Goal: Task Accomplishment & Management: Manage account settings

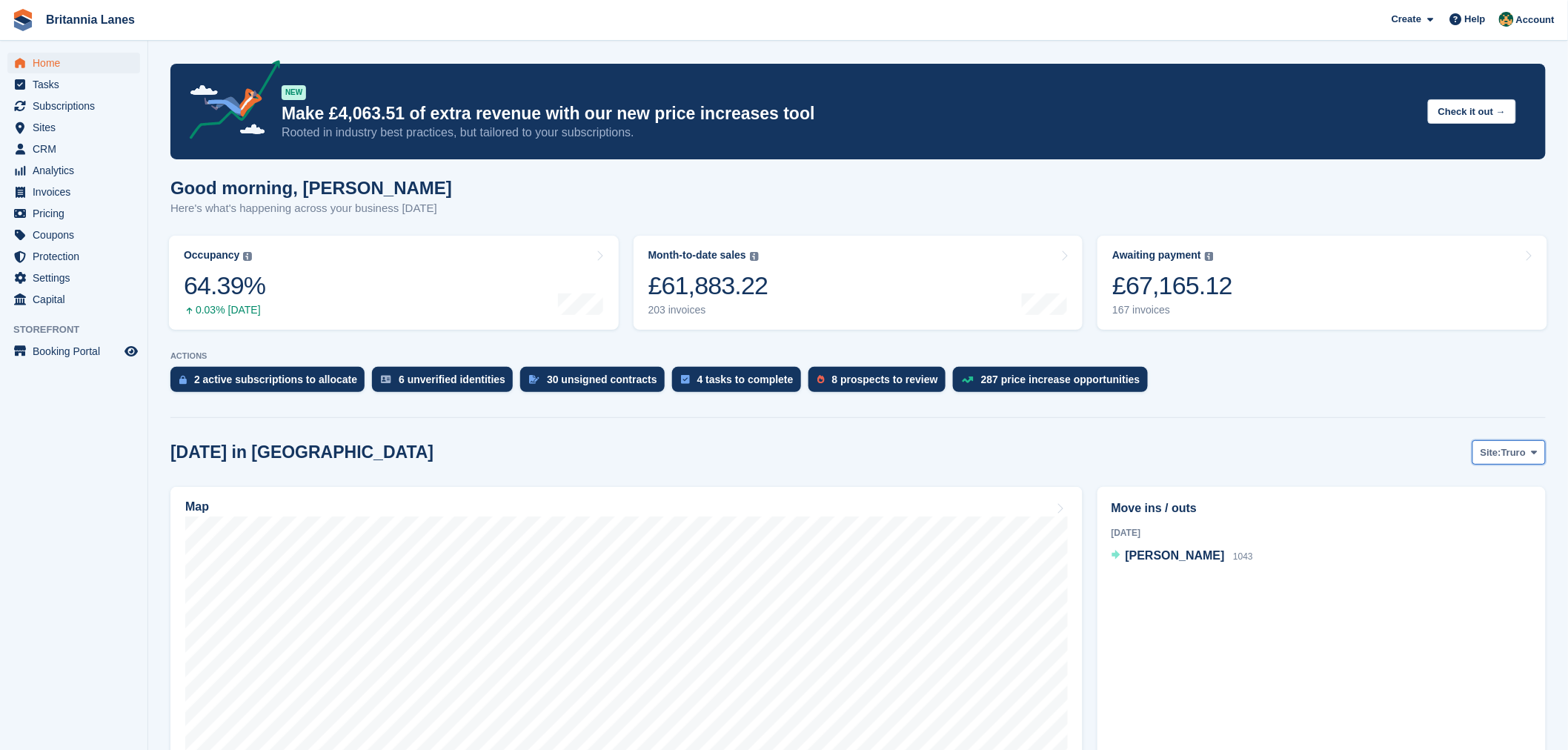
click at [1524, 452] on span "Truro" at bounding box center [1514, 453] width 25 height 15
click at [1492, 519] on link "Falmouth" at bounding box center [1472, 515] width 134 height 27
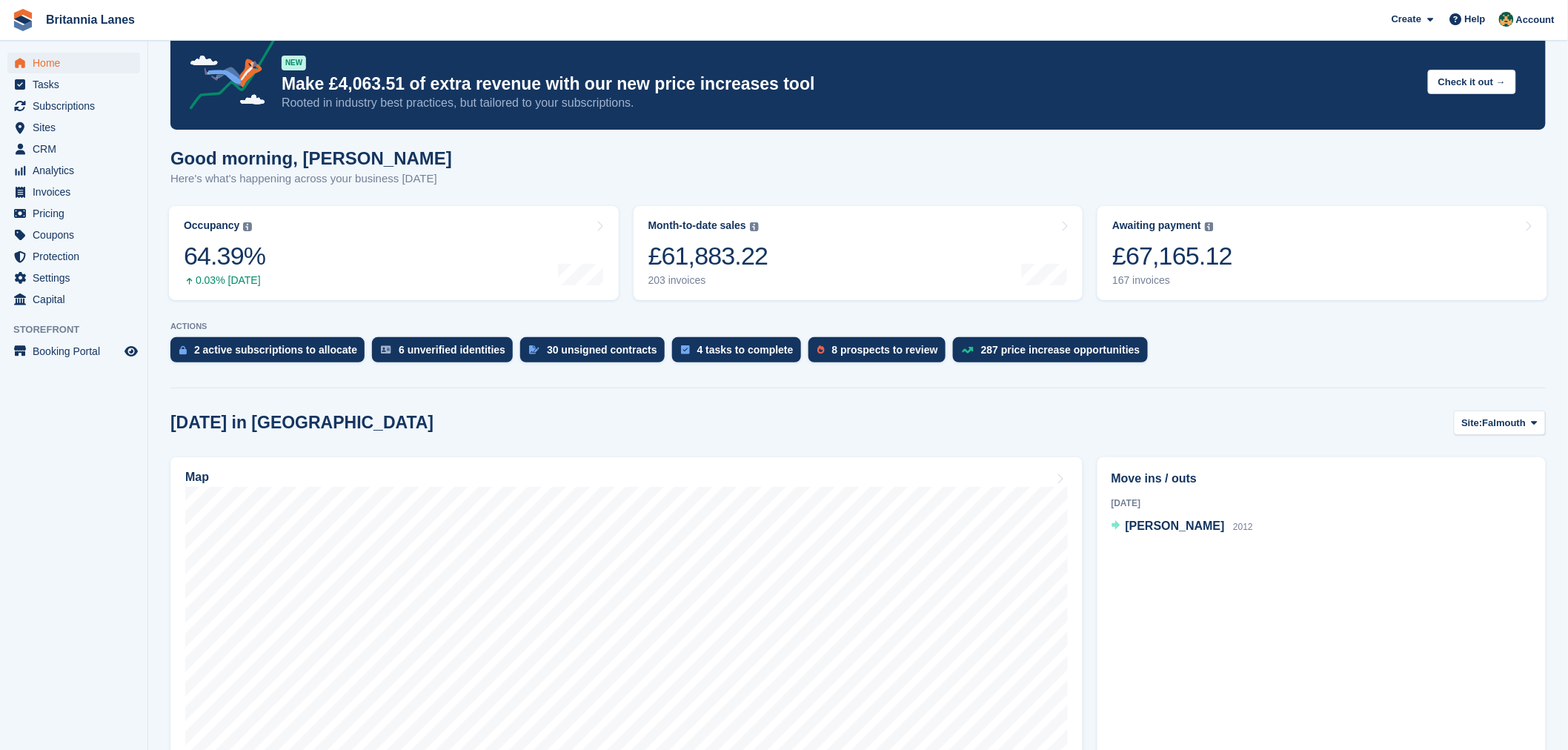
scroll to position [38, 0]
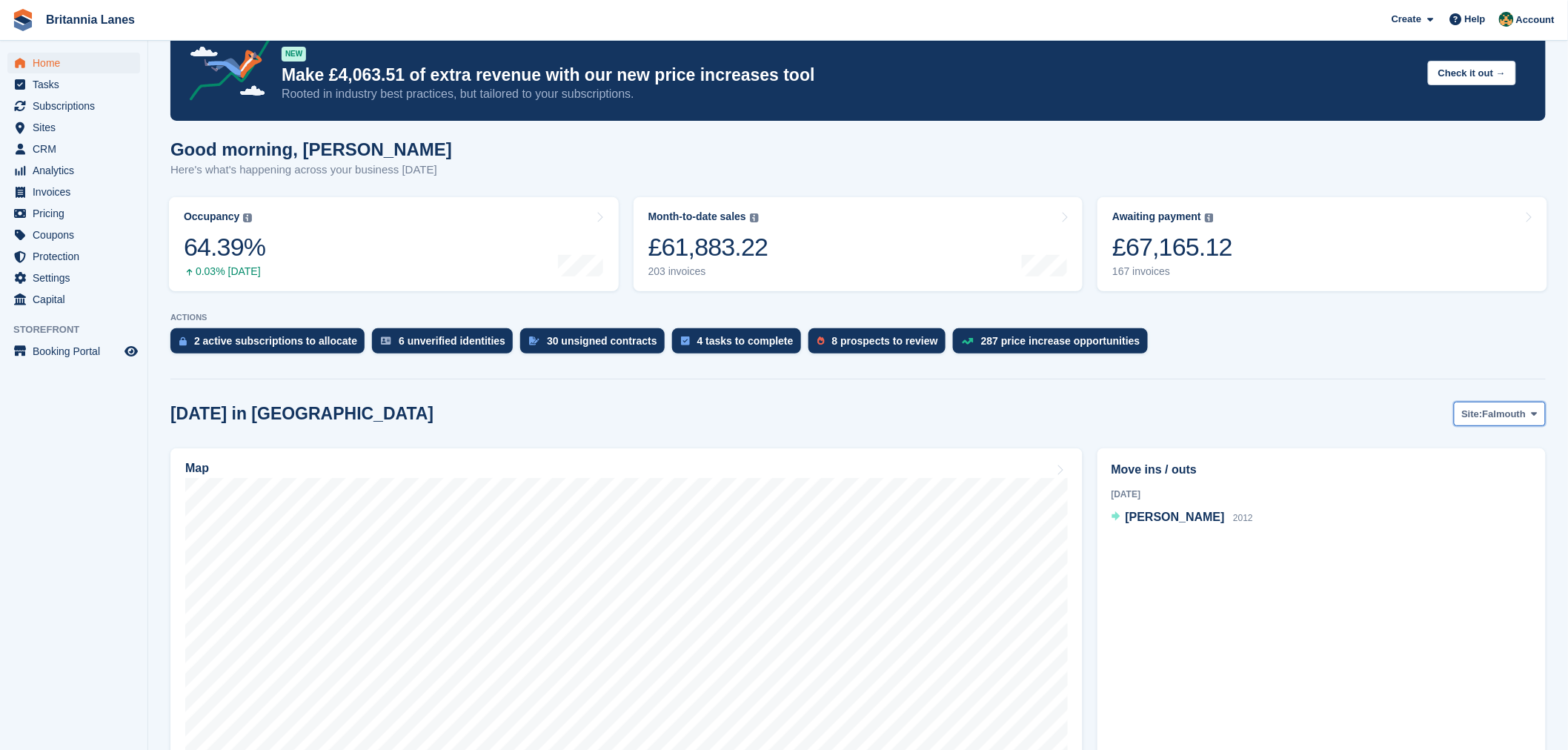
click at [1501, 418] on span "Falmouth" at bounding box center [1505, 415] width 44 height 15
click at [1464, 522] on link "Hayle" at bounding box center [1472, 529] width 134 height 27
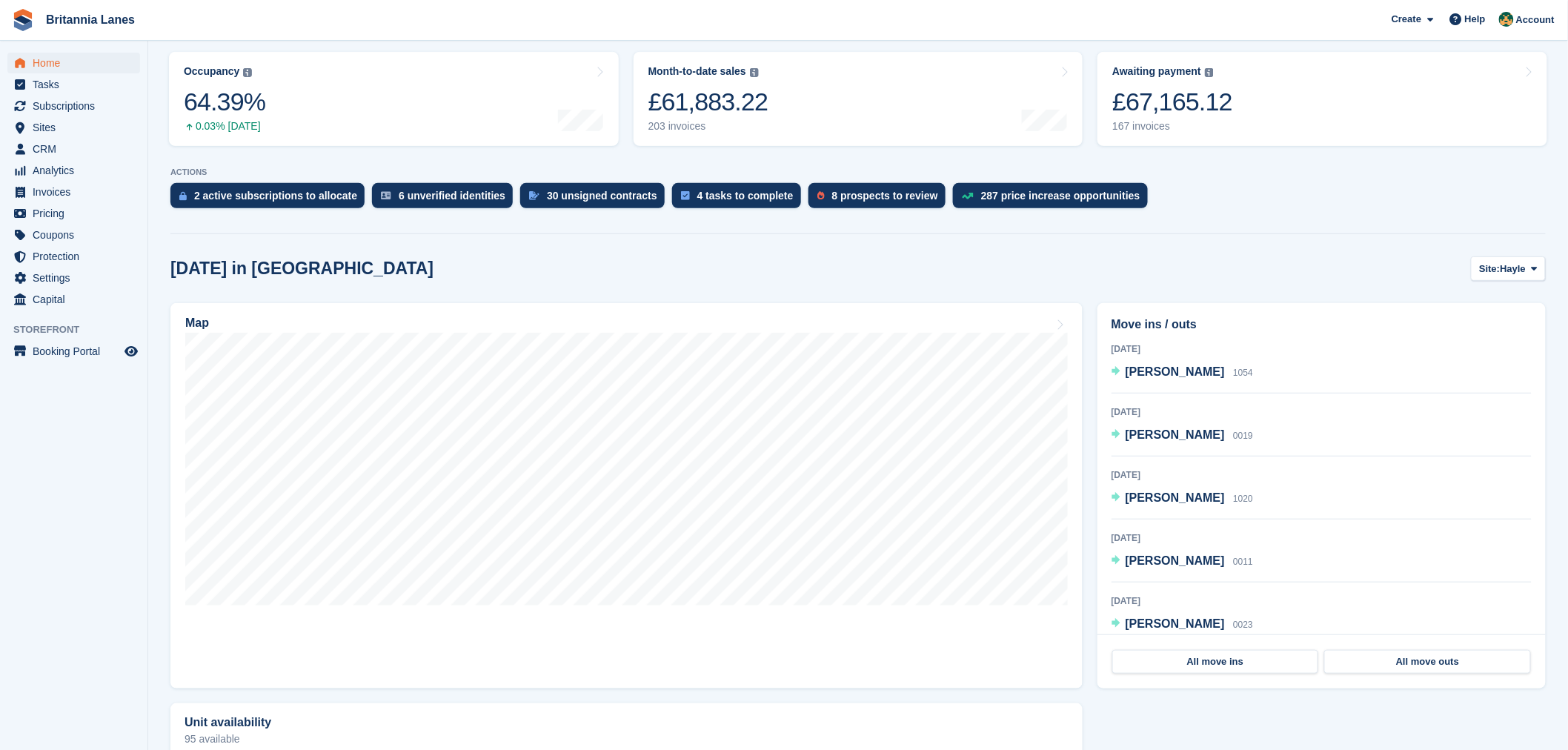
scroll to position [77, 0]
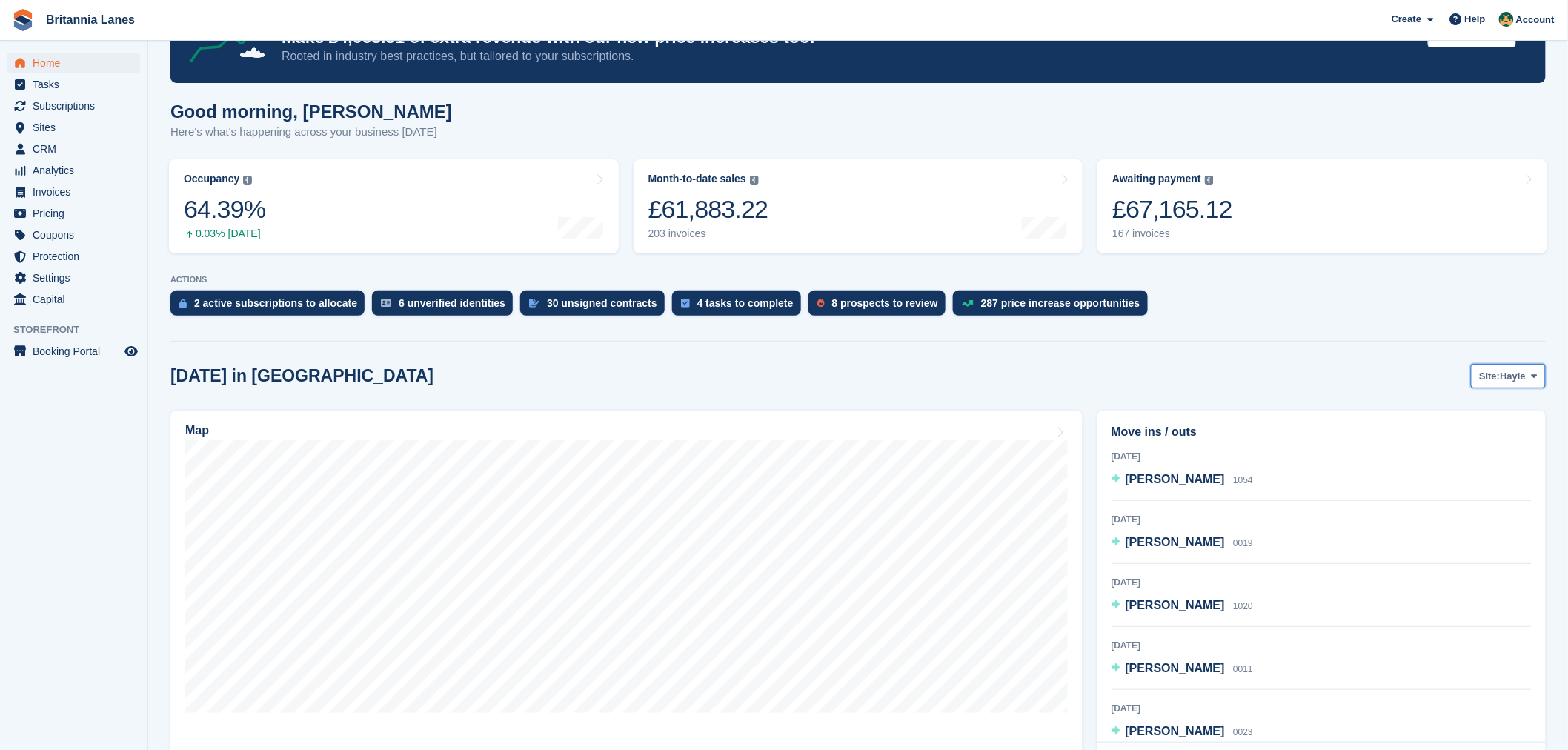
click at [1535, 374] on icon at bounding box center [1535, 376] width 6 height 10
click at [1482, 412] on link "Truro" at bounding box center [1472, 411] width 134 height 27
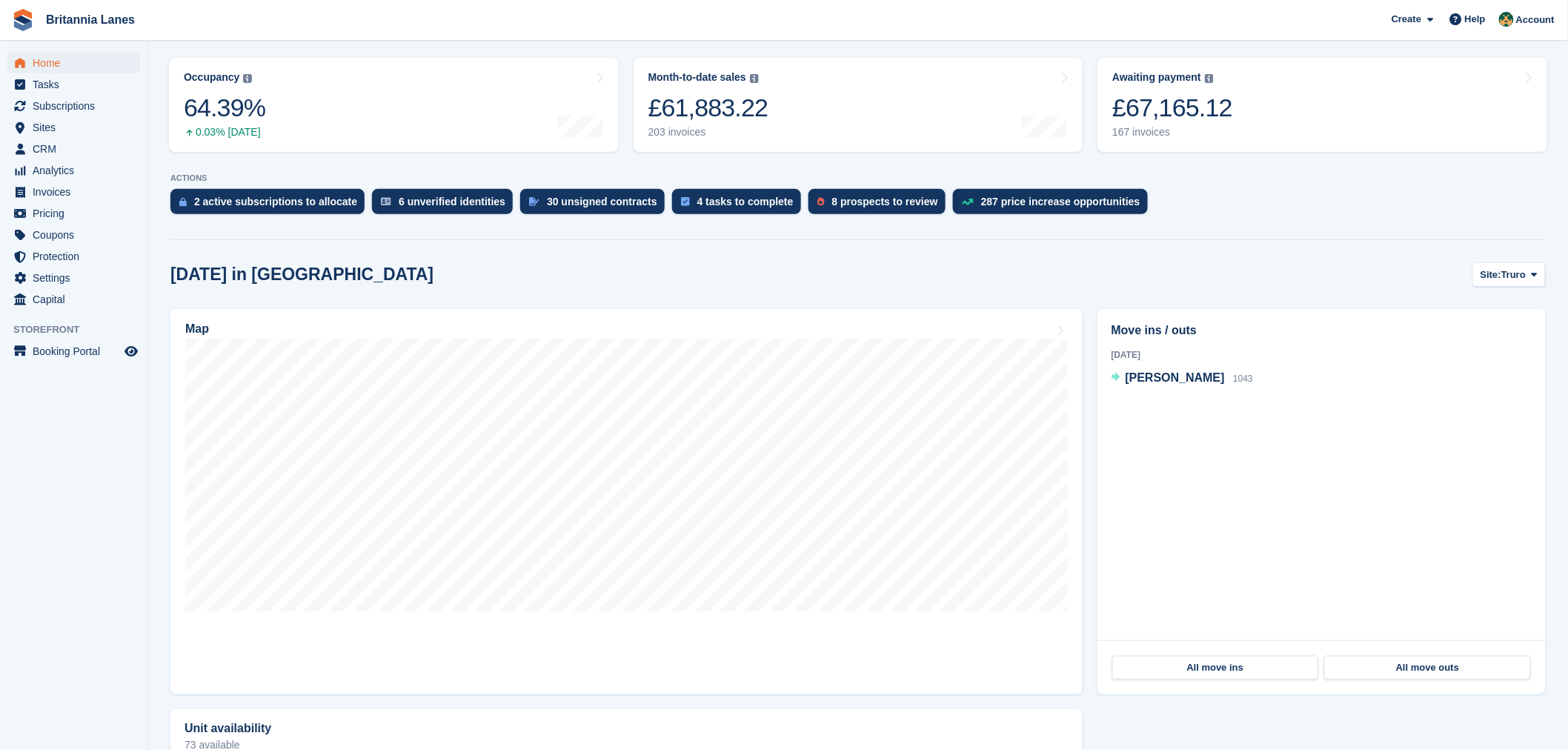
scroll to position [191, 0]
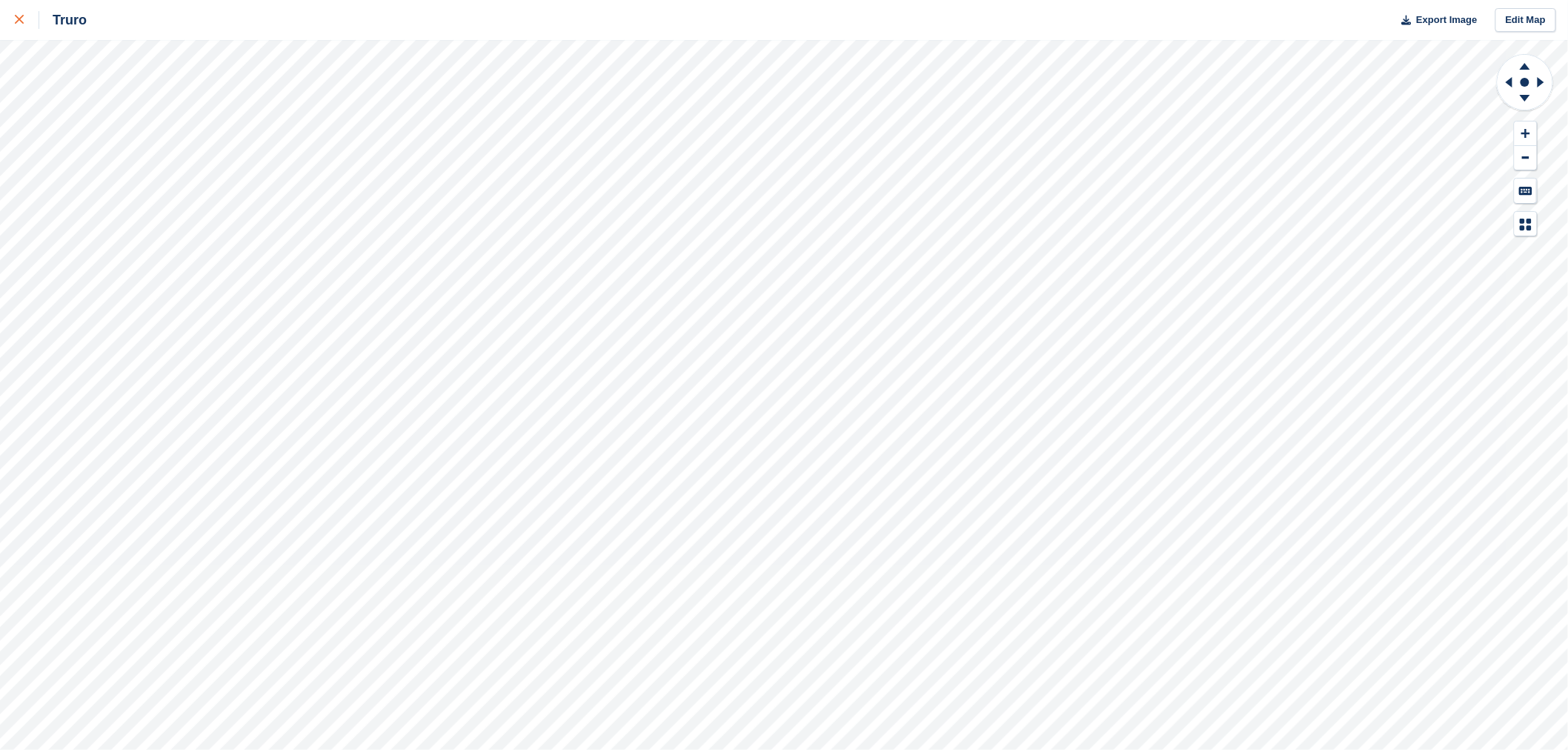
click at [11, 22] on link at bounding box center [19, 20] width 39 height 40
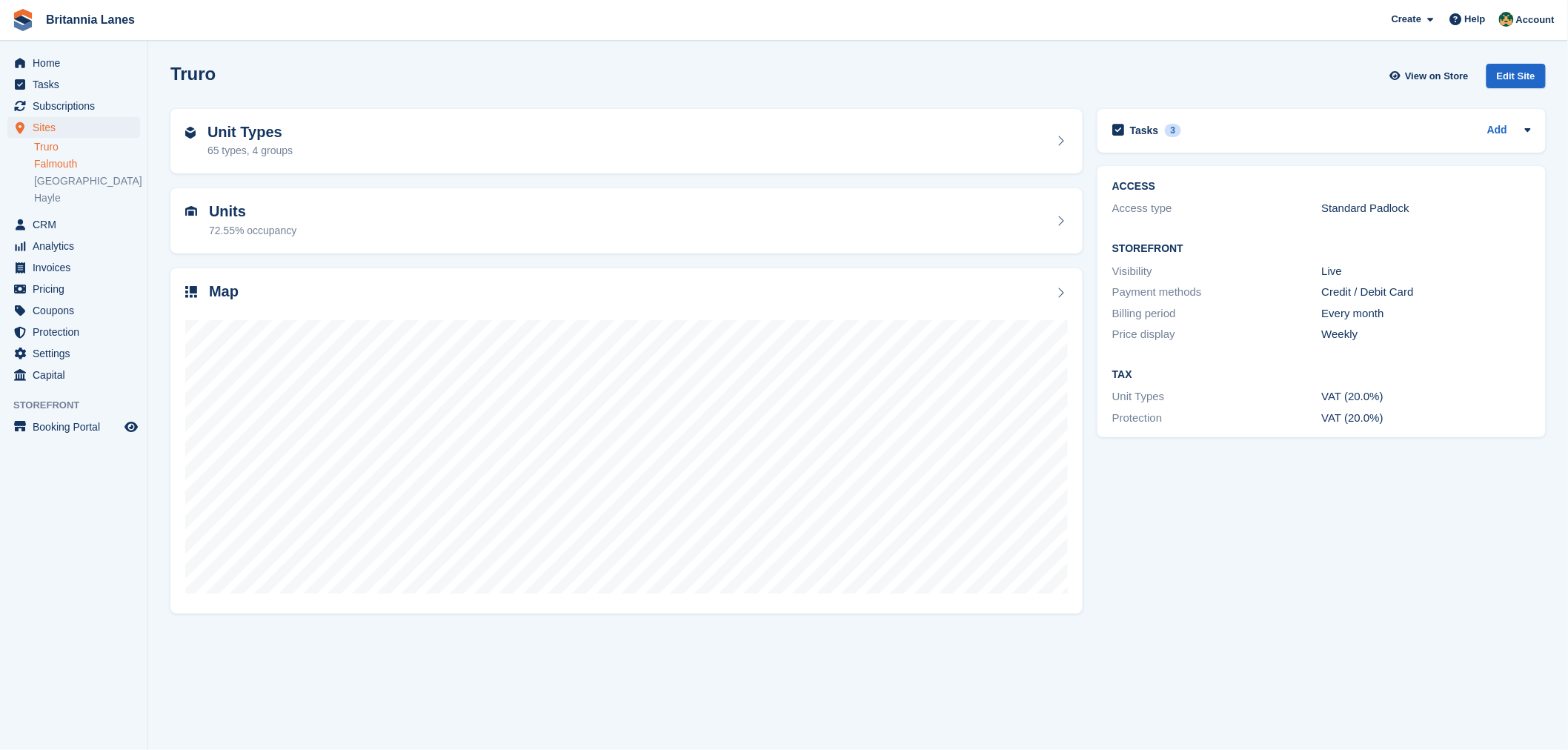
click at [54, 165] on link "Falmouth" at bounding box center [87, 164] width 106 height 14
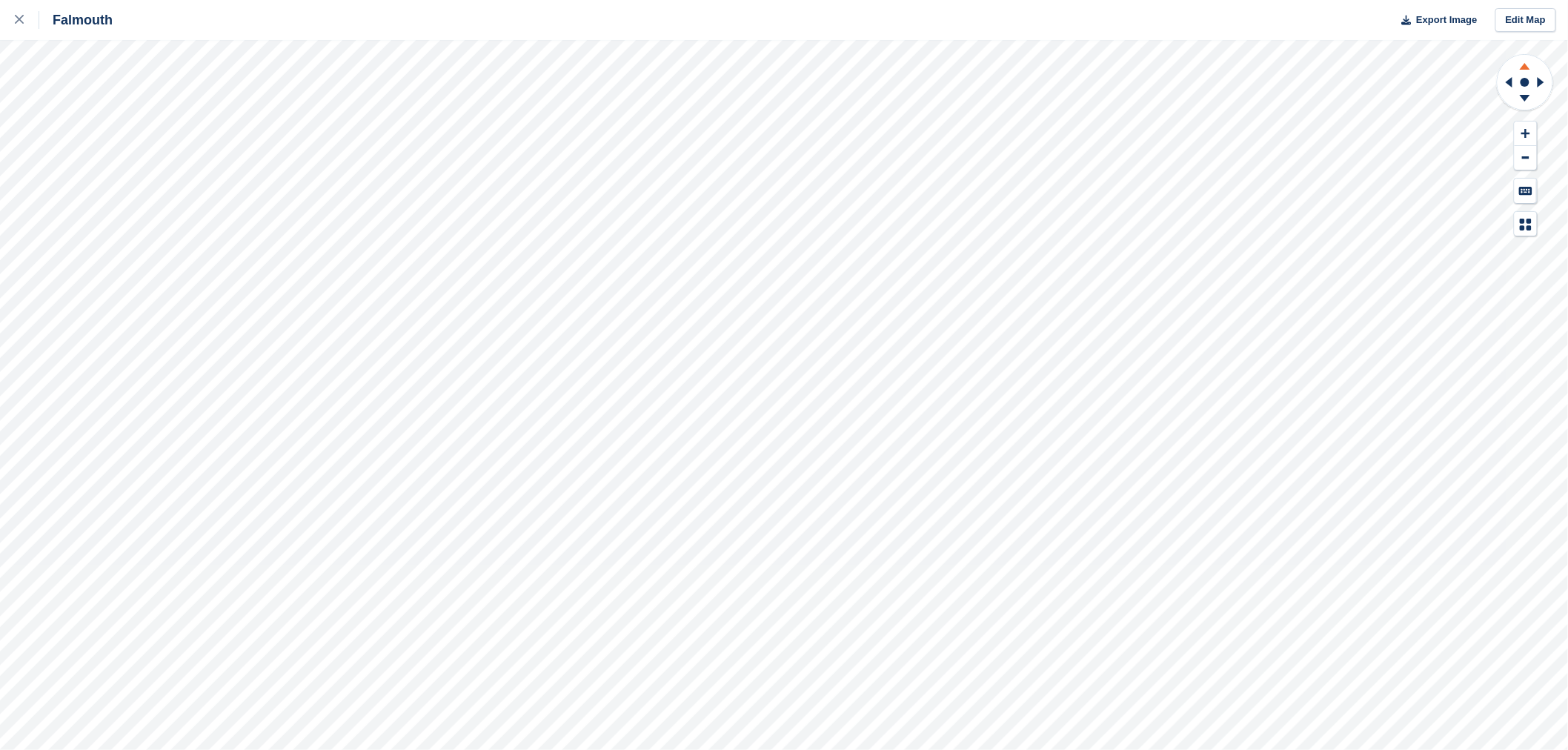
click at [1524, 64] on icon at bounding box center [1525, 66] width 11 height 7
click at [1530, 101] on icon at bounding box center [1525, 99] width 38 height 18
click at [1509, 80] on icon at bounding box center [1509, 82] width 7 height 11
click at [1508, 84] on icon at bounding box center [1506, 82] width 18 height 38
click at [1545, 79] on icon at bounding box center [1542, 82] width 18 height 38
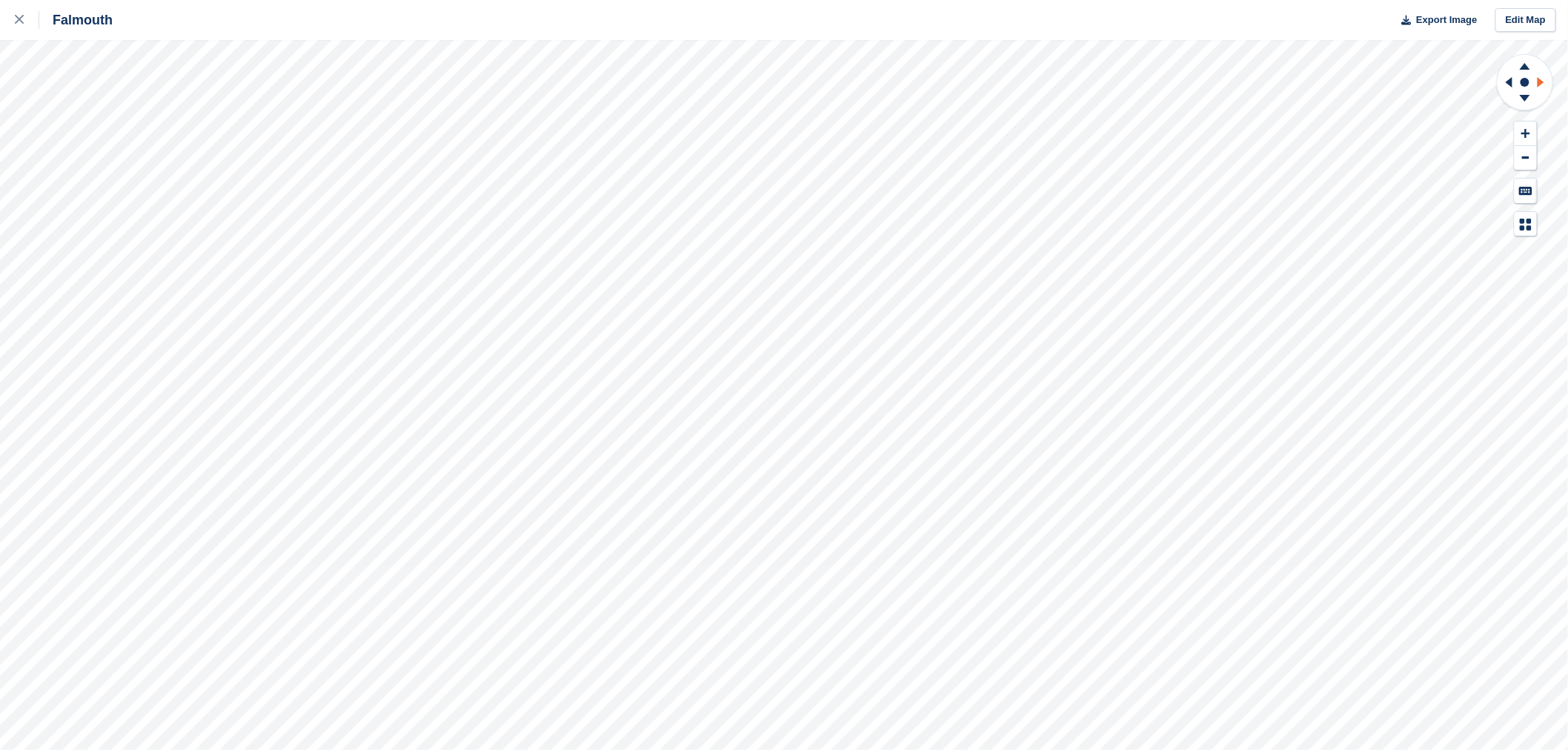
click at [1545, 79] on icon at bounding box center [1542, 82] width 18 height 38
click at [1507, 80] on icon at bounding box center [1506, 82] width 18 height 38
click at [19, 17] on icon at bounding box center [19, 19] width 9 height 9
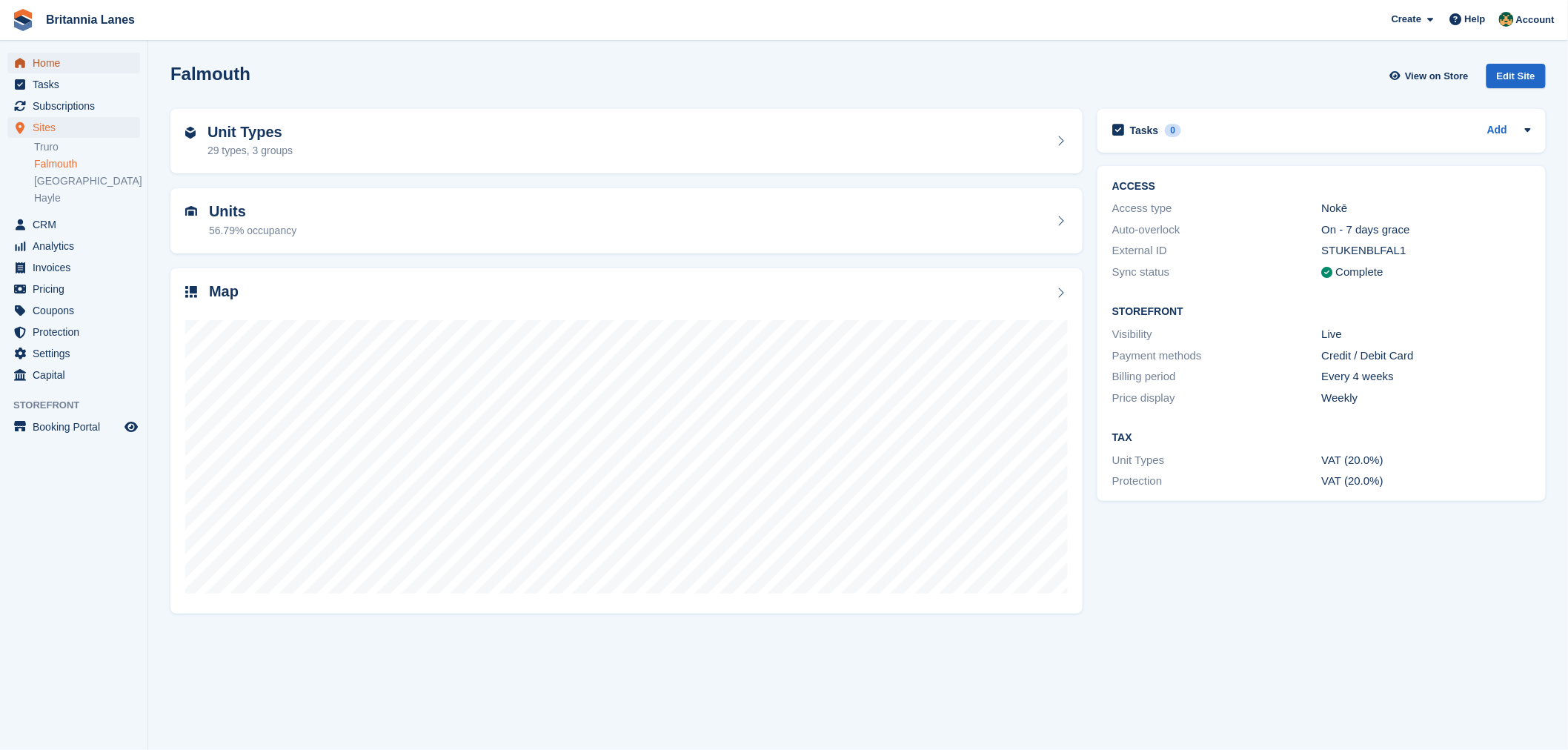
click at [61, 63] on span "Home" at bounding box center [76, 63] width 89 height 21
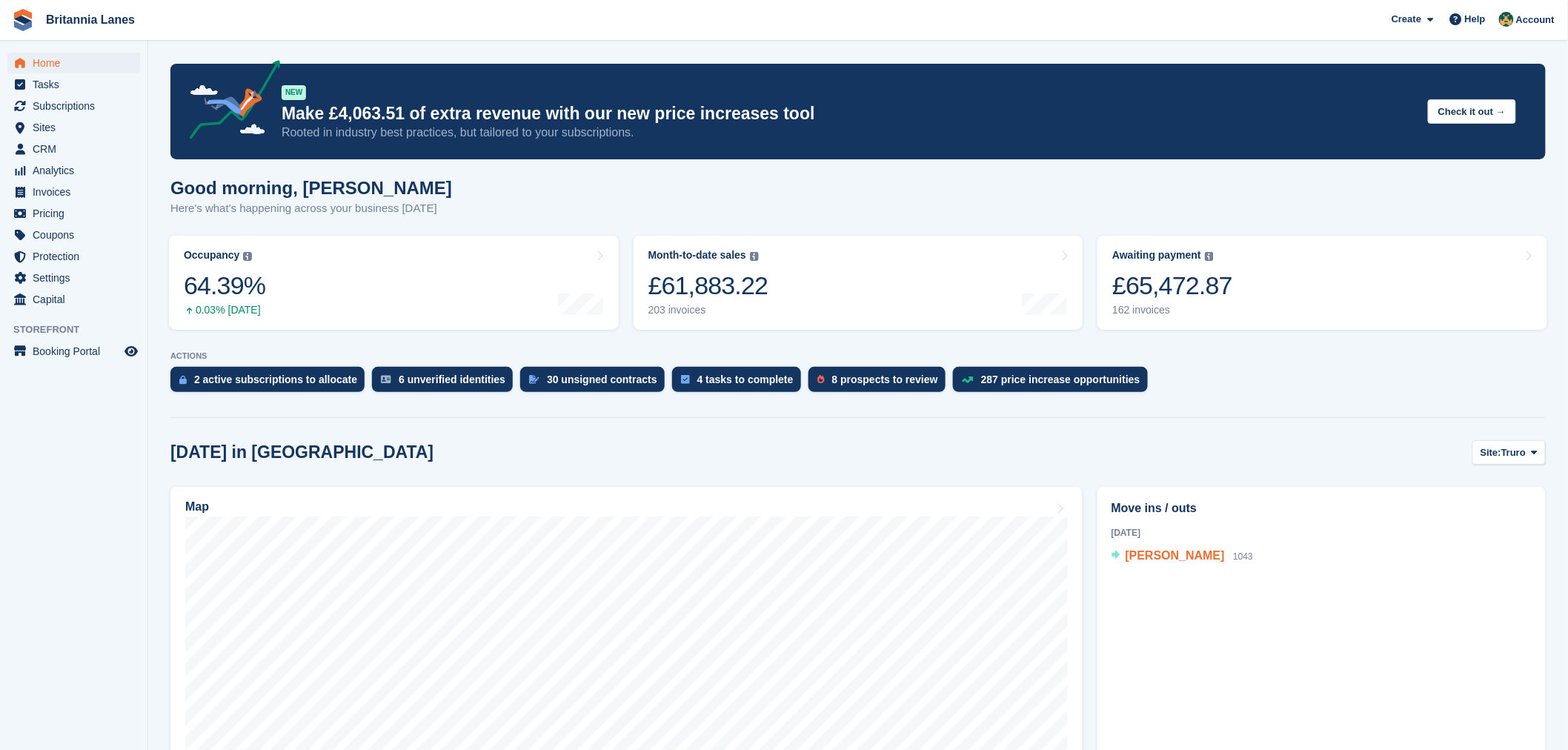
click at [1185, 547] on div "Louise Tebbitts 1043" at bounding box center [1188, 557] width 127 height 19
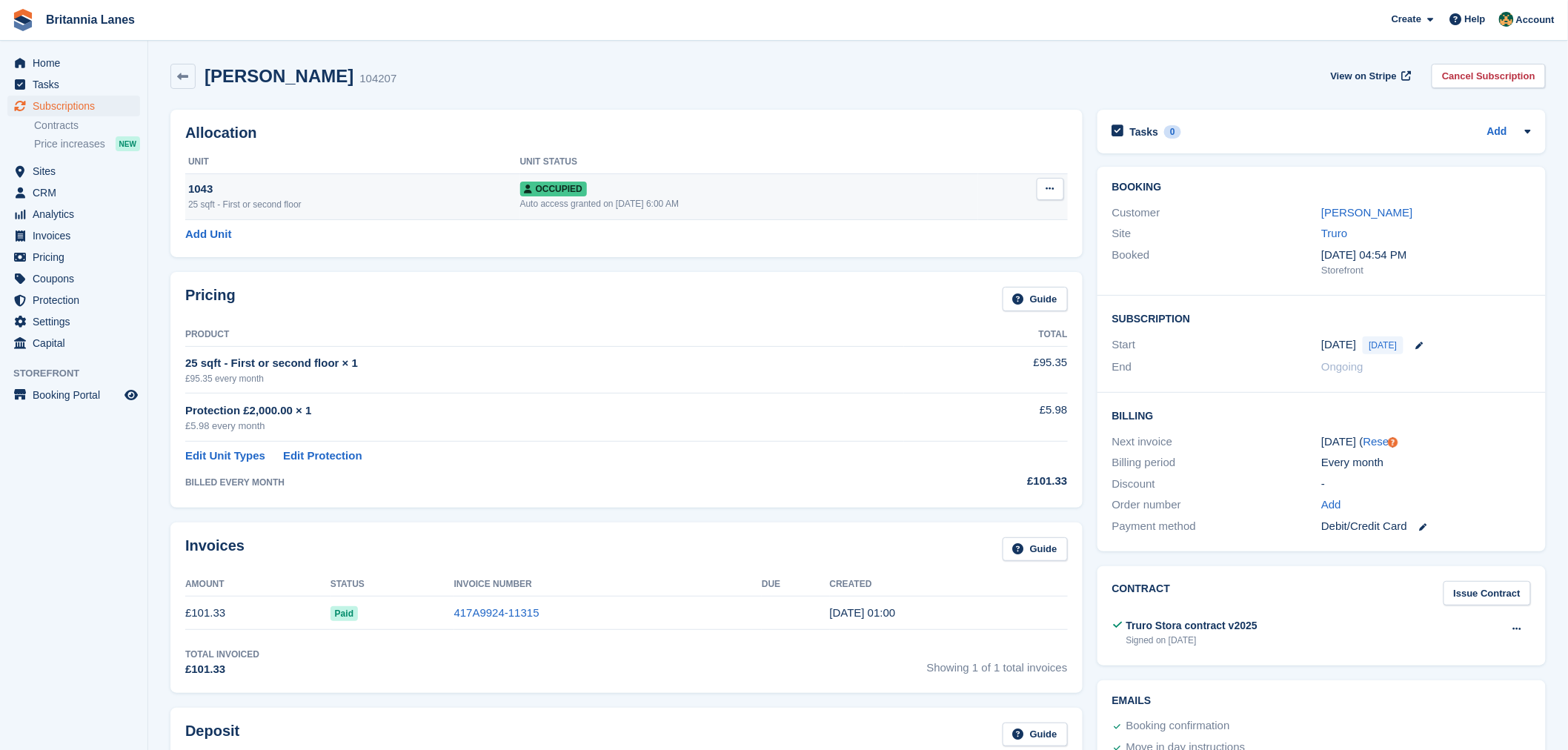
click at [643, 198] on div "Auto access granted on [DATE] 6:00 AM" at bounding box center [749, 204] width 458 height 13
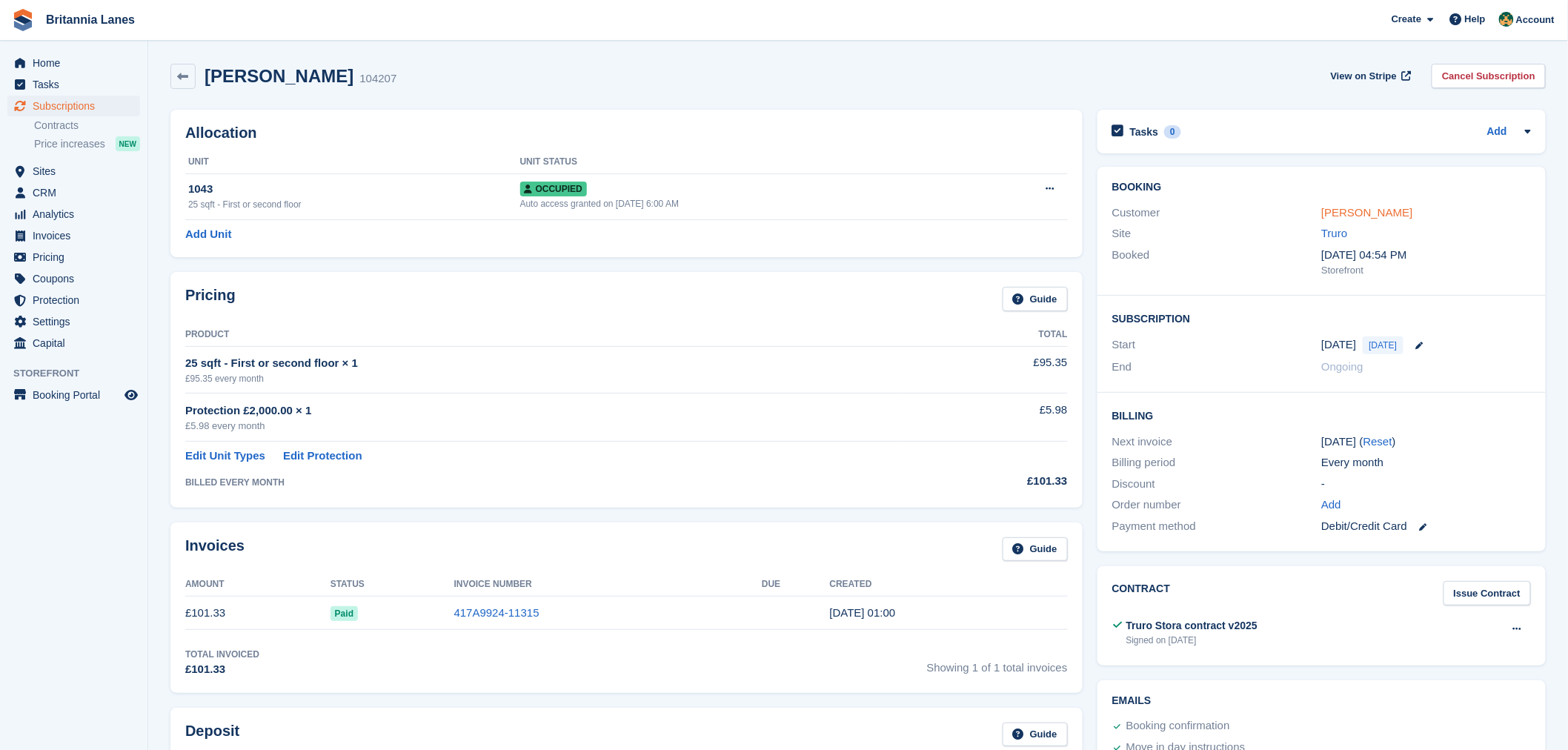
click at [1339, 210] on link "Louise Tebbitts" at bounding box center [1366, 211] width 91 height 12
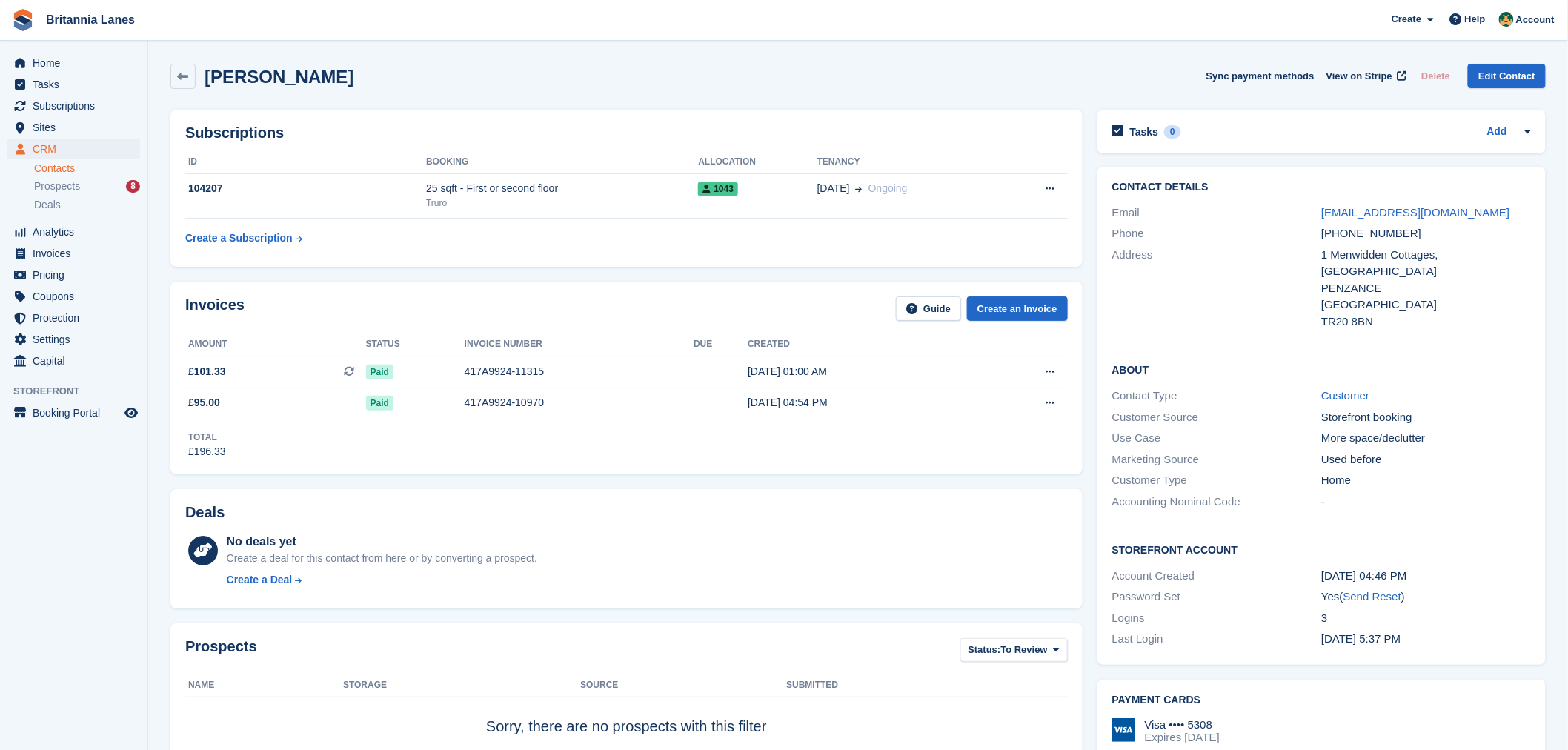
click at [59, 167] on link "Contacts" at bounding box center [87, 168] width 106 height 14
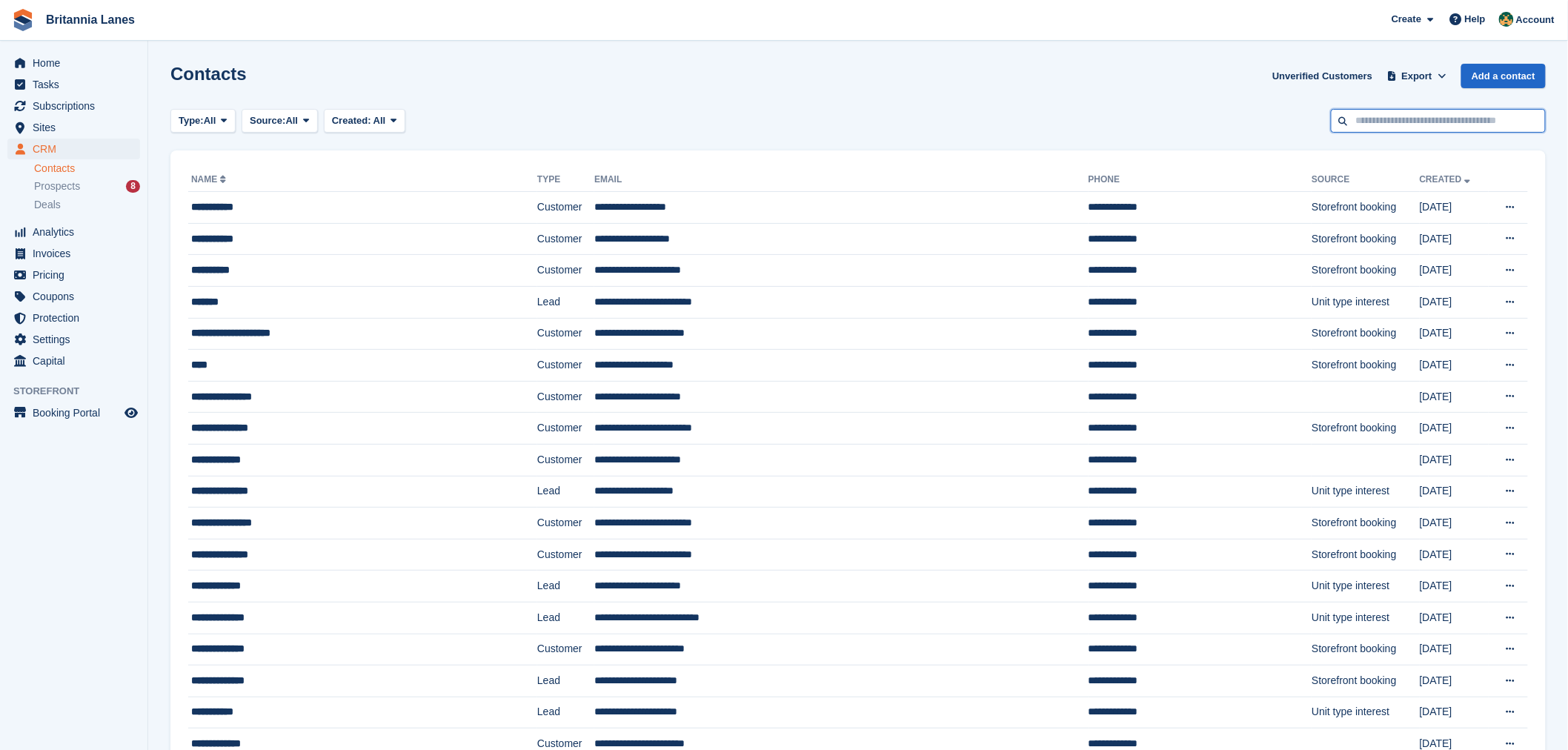
click at [1428, 117] on input "text" at bounding box center [1438, 121] width 215 height 25
type input "*****"
click at [1403, 121] on input "*****" at bounding box center [1438, 121] width 215 height 25
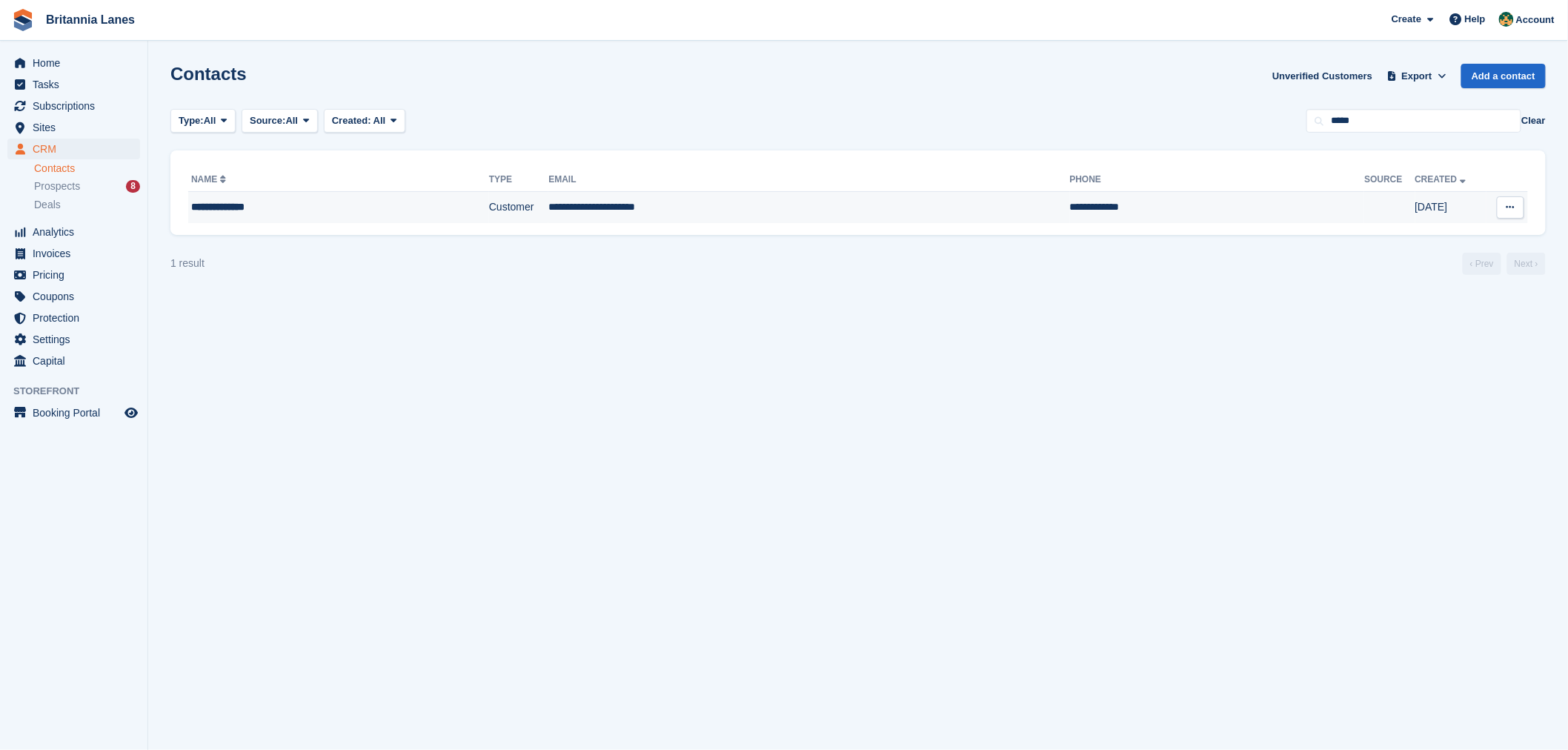
click at [305, 209] on div "**********" at bounding box center [303, 207] width 224 height 15
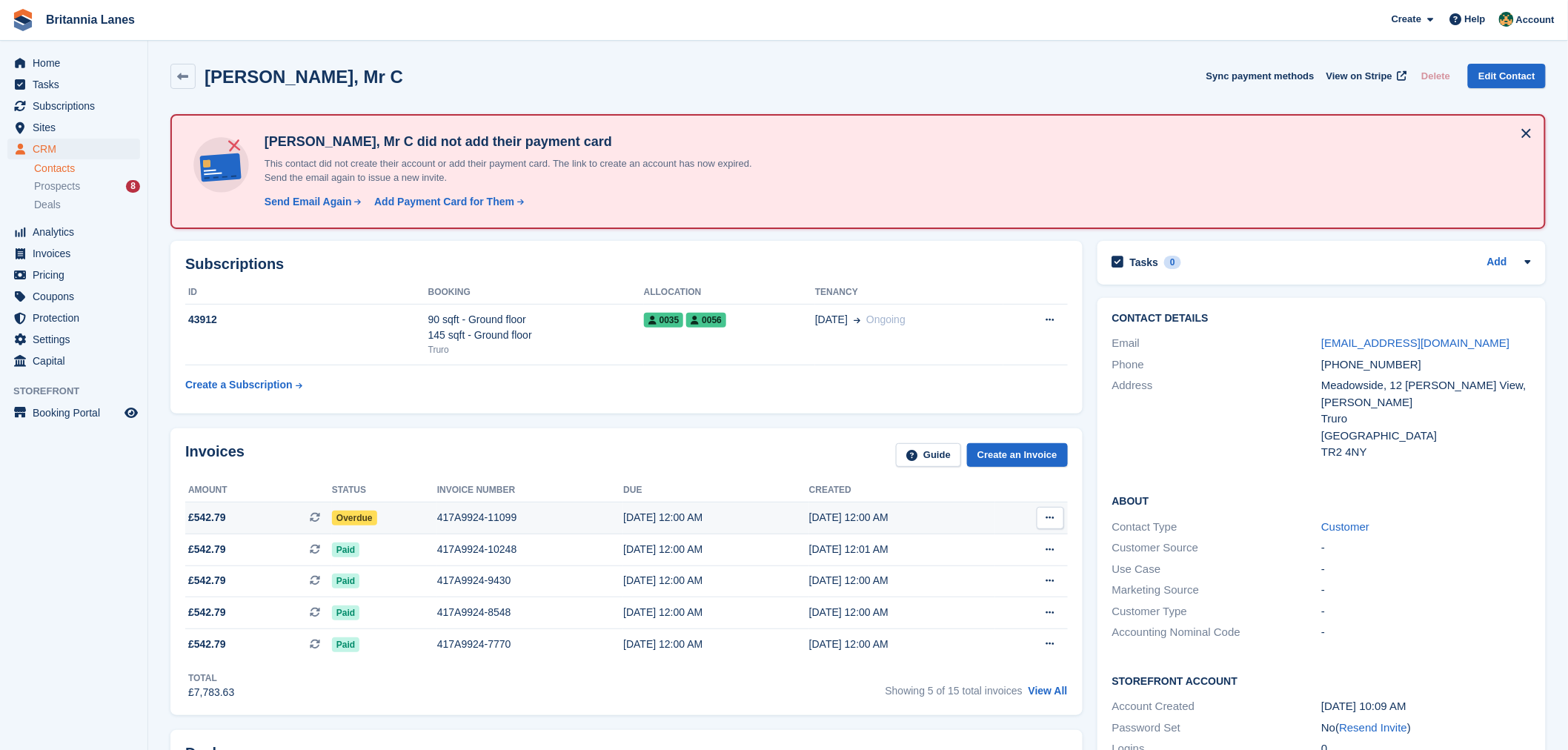
click at [403, 516] on div "Overdue" at bounding box center [384, 518] width 105 height 15
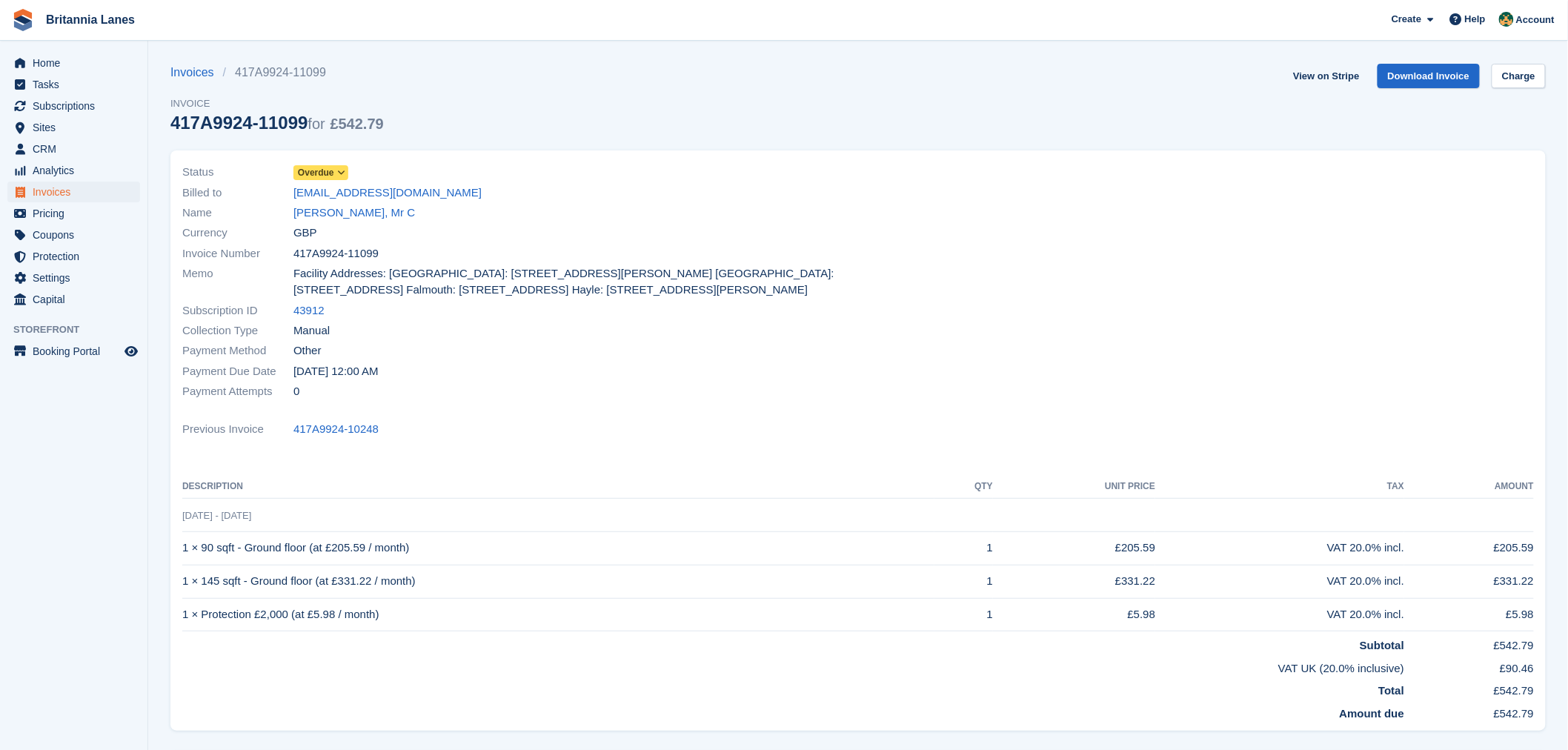
click at [344, 172] on icon at bounding box center [341, 172] width 9 height 9
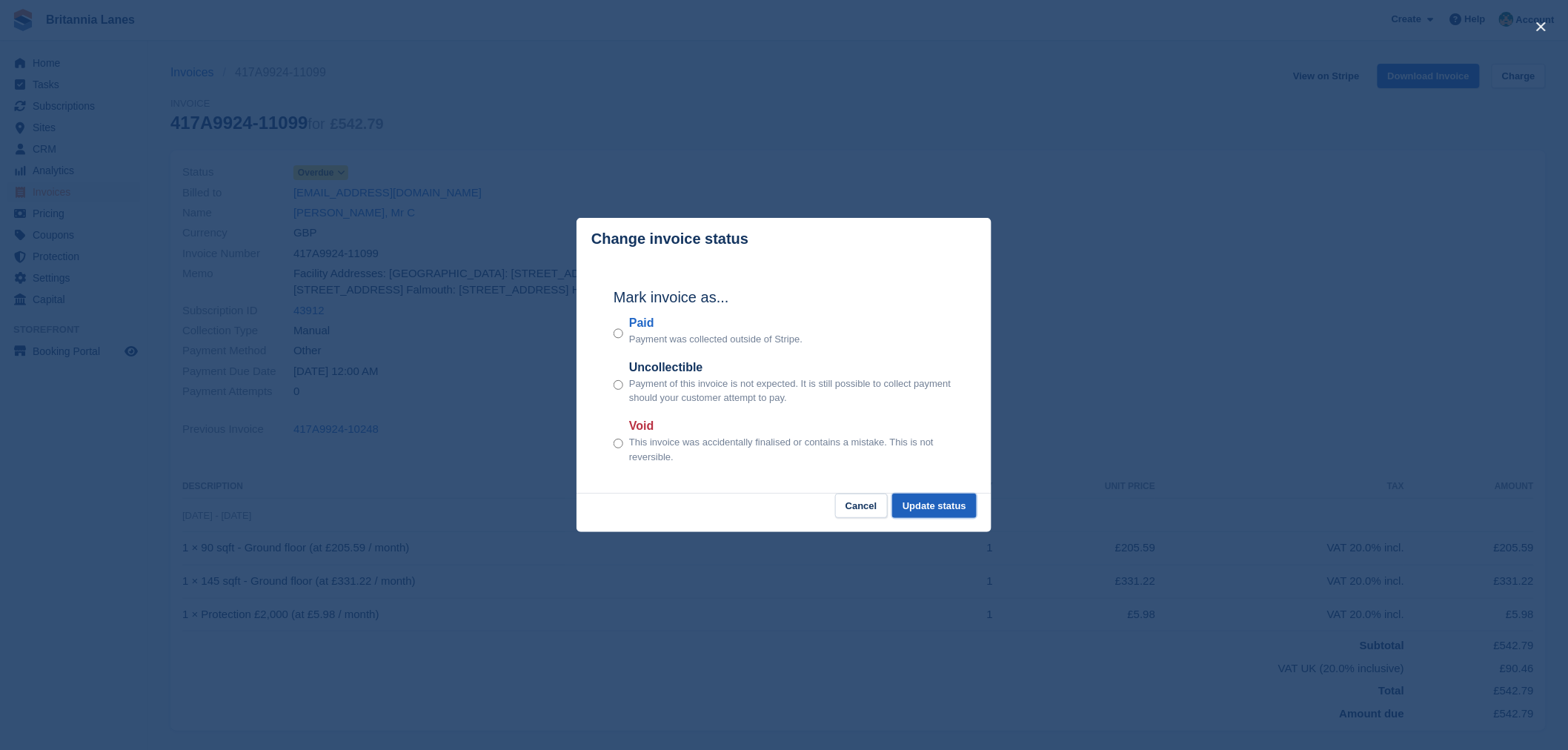
click at [944, 502] on button "Update status" at bounding box center [934, 506] width 84 height 25
